Goal: Task Accomplishment & Management: Manage account settings

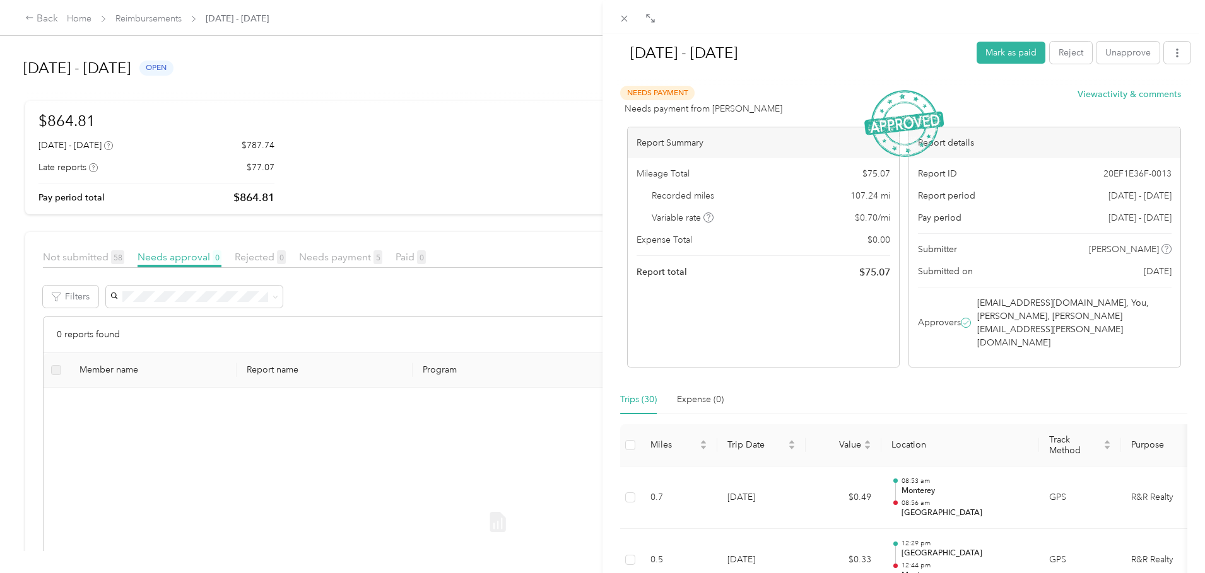
click at [140, 11] on div "[DATE] - [DATE] Mark as paid Reject Unapprove Needs Payment Needs payment from …" at bounding box center [602, 286] width 1205 height 573
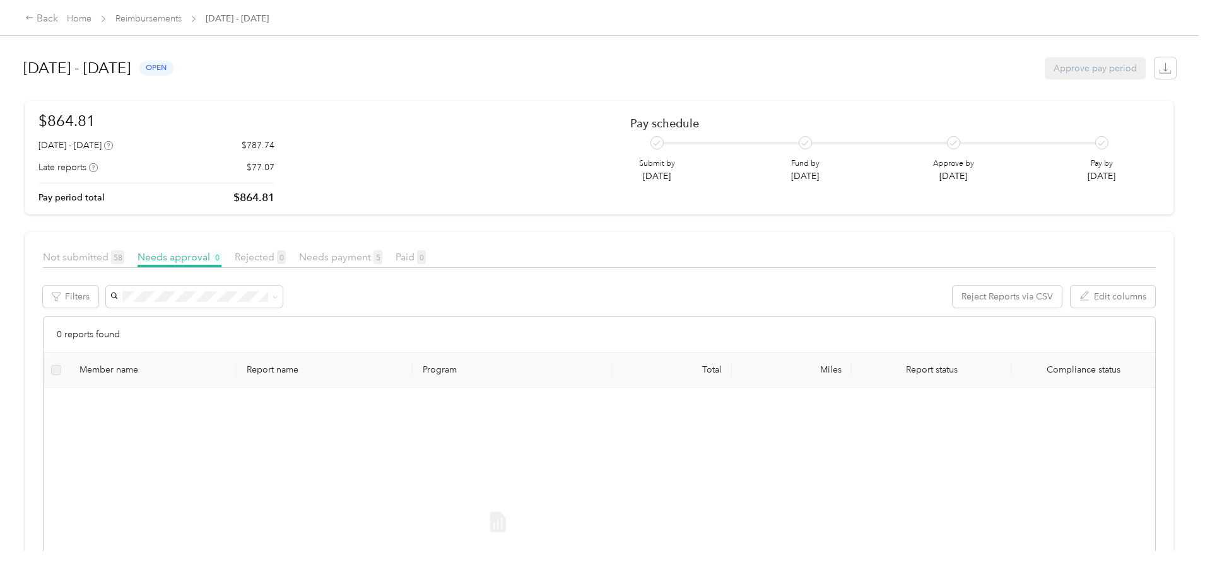
click at [140, 20] on div at bounding box center [602, 286] width 1205 height 573
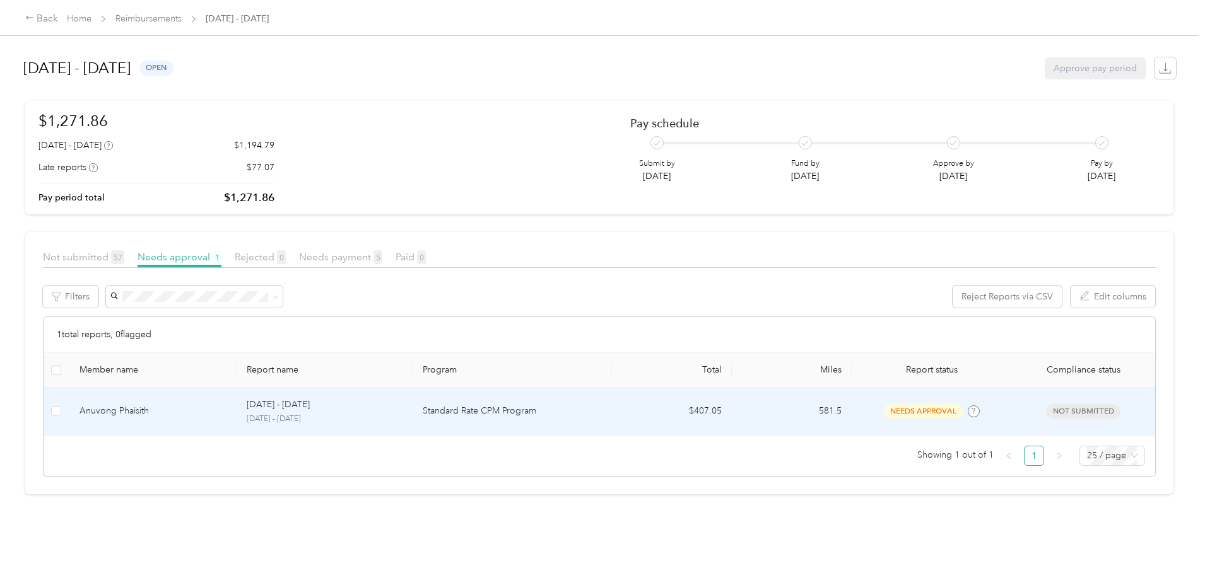
click at [310, 406] on p "[DATE] - [DATE]" at bounding box center [278, 405] width 63 height 14
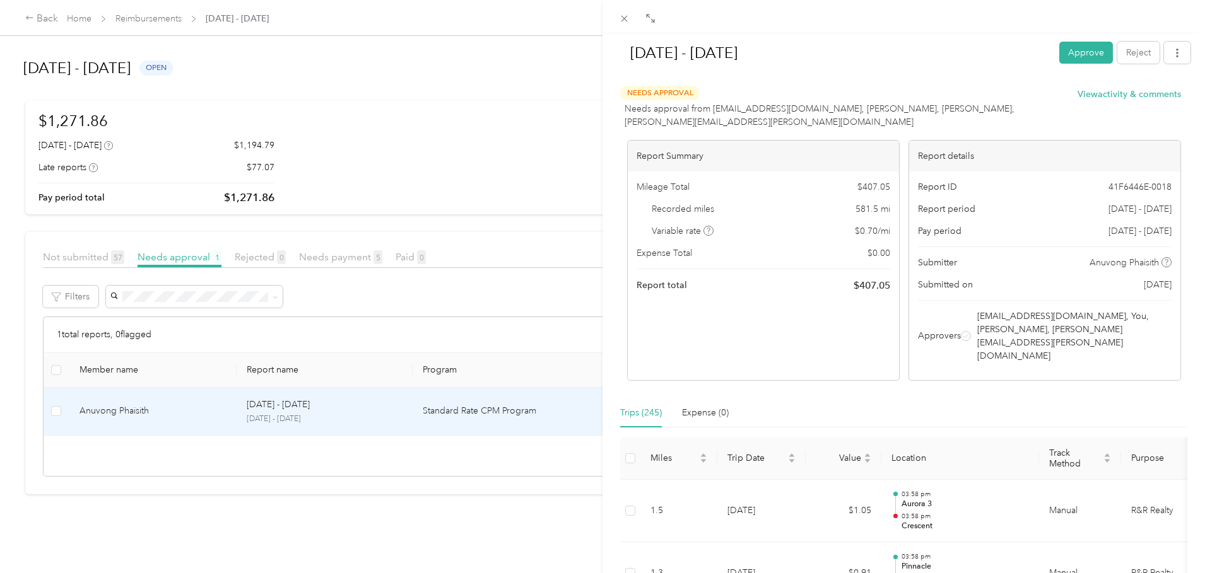
click at [1067, 51] on button "Approve" at bounding box center [1086, 53] width 54 height 22
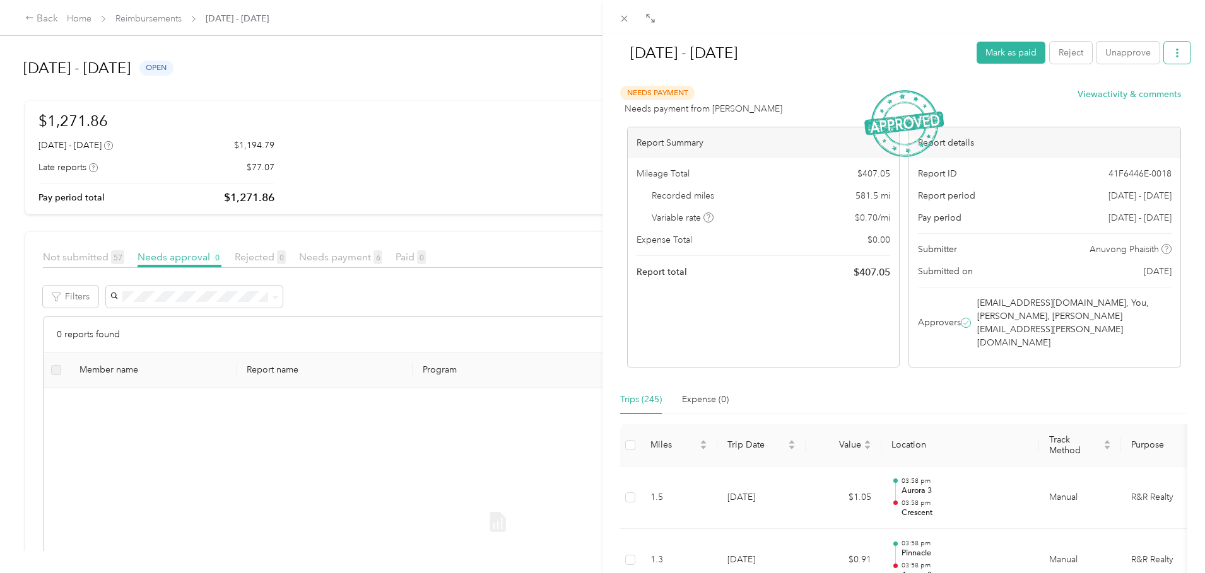
click at [1177, 44] on button "button" at bounding box center [1177, 53] width 26 height 22
click at [1130, 103] on span "Download" at bounding box center [1132, 99] width 42 height 13
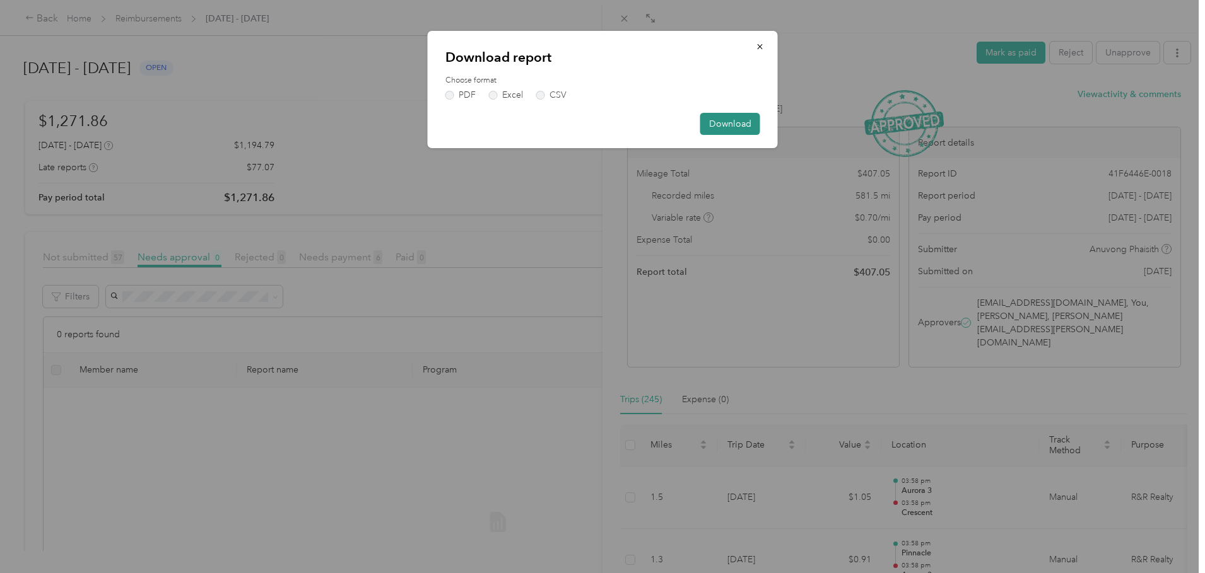
click at [739, 123] on button "Download" at bounding box center [730, 124] width 60 height 22
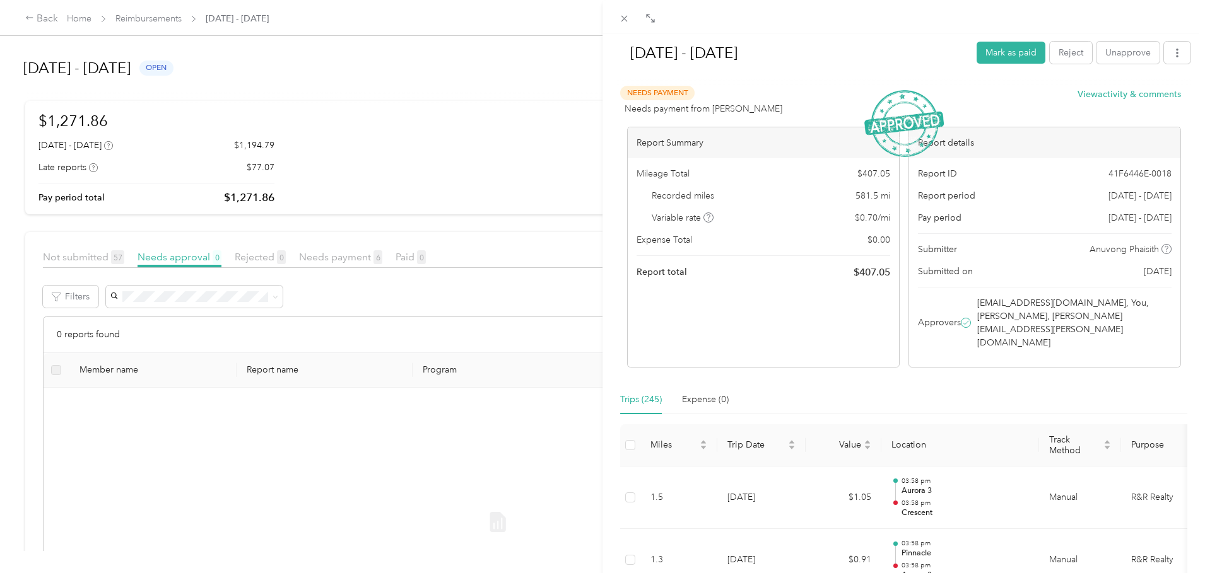
drag, startPoint x: 50, startPoint y: 422, endPoint x: 782, endPoint y: 209, distance: 762.1
click at [52, 422] on div "Sep 1 - 30, 2025 Mark as paid Reject Unapprove Needs Payment Needs payment from…" at bounding box center [602, 286] width 1205 height 573
